Goal: Navigation & Orientation: Find specific page/section

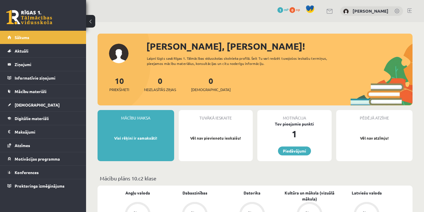
scroll to position [10, 0]
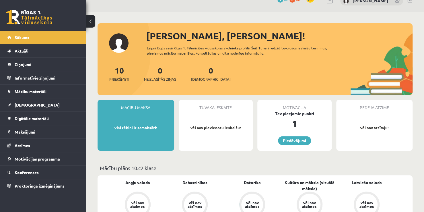
click at [137, 111] on div "Mācību maksa Visi rēķini ir samaksāti!" at bounding box center [136, 125] width 77 height 51
click at [56, 181] on link "Proktoringa izmēģinājums" at bounding box center [42, 185] width 71 height 13
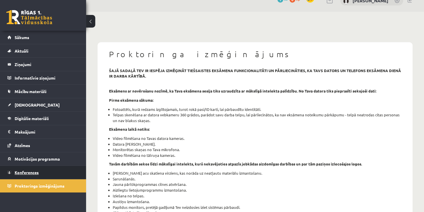
click at [56, 173] on link "Konferences" at bounding box center [42, 171] width 71 height 13
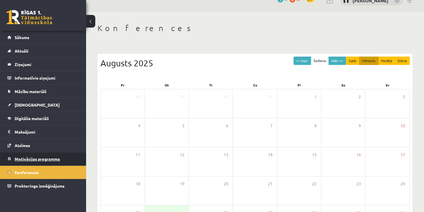
click at [59, 163] on link "Motivācijas programma" at bounding box center [42, 158] width 71 height 13
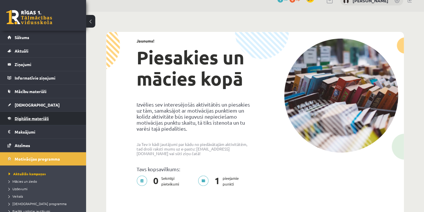
click at [50, 118] on link "Digitālie materiāli" at bounding box center [42, 118] width 71 height 13
